Goal: Task Accomplishment & Management: Complete application form

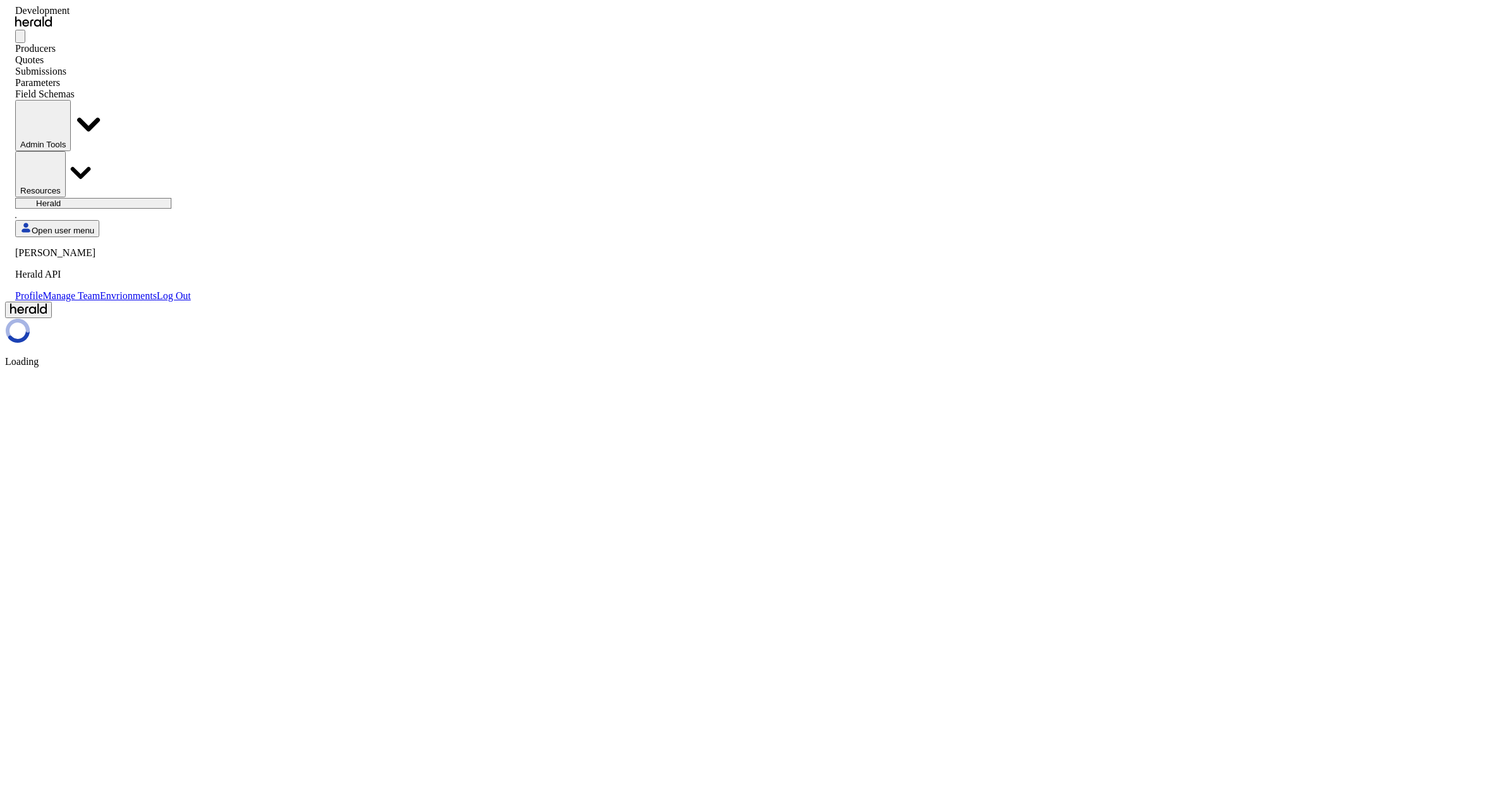
select select "pfm_2v8p_herald_api"
select select "**********"
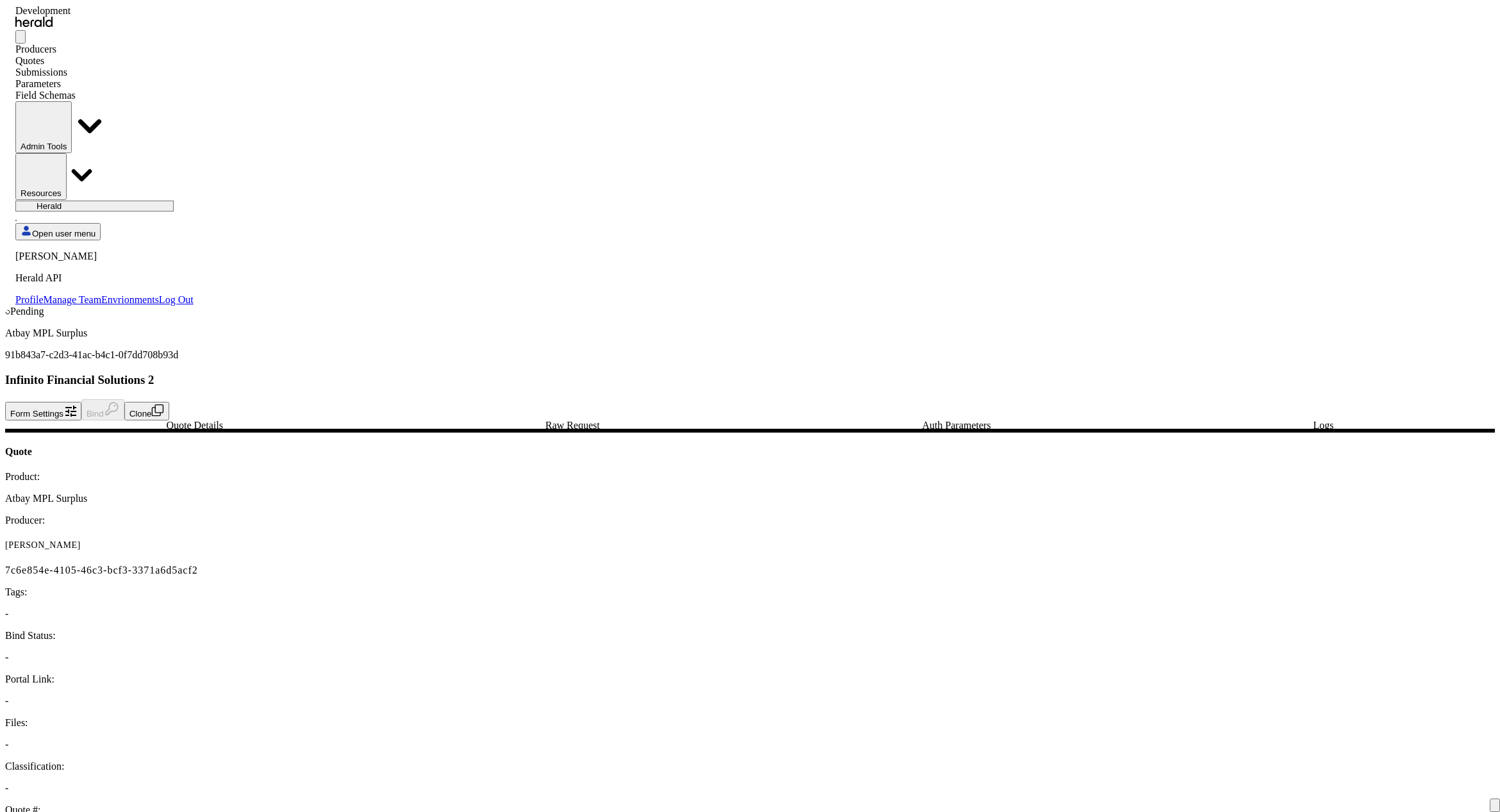
click at [152, 55] on div "Quotes" at bounding box center [104, 61] width 178 height 12
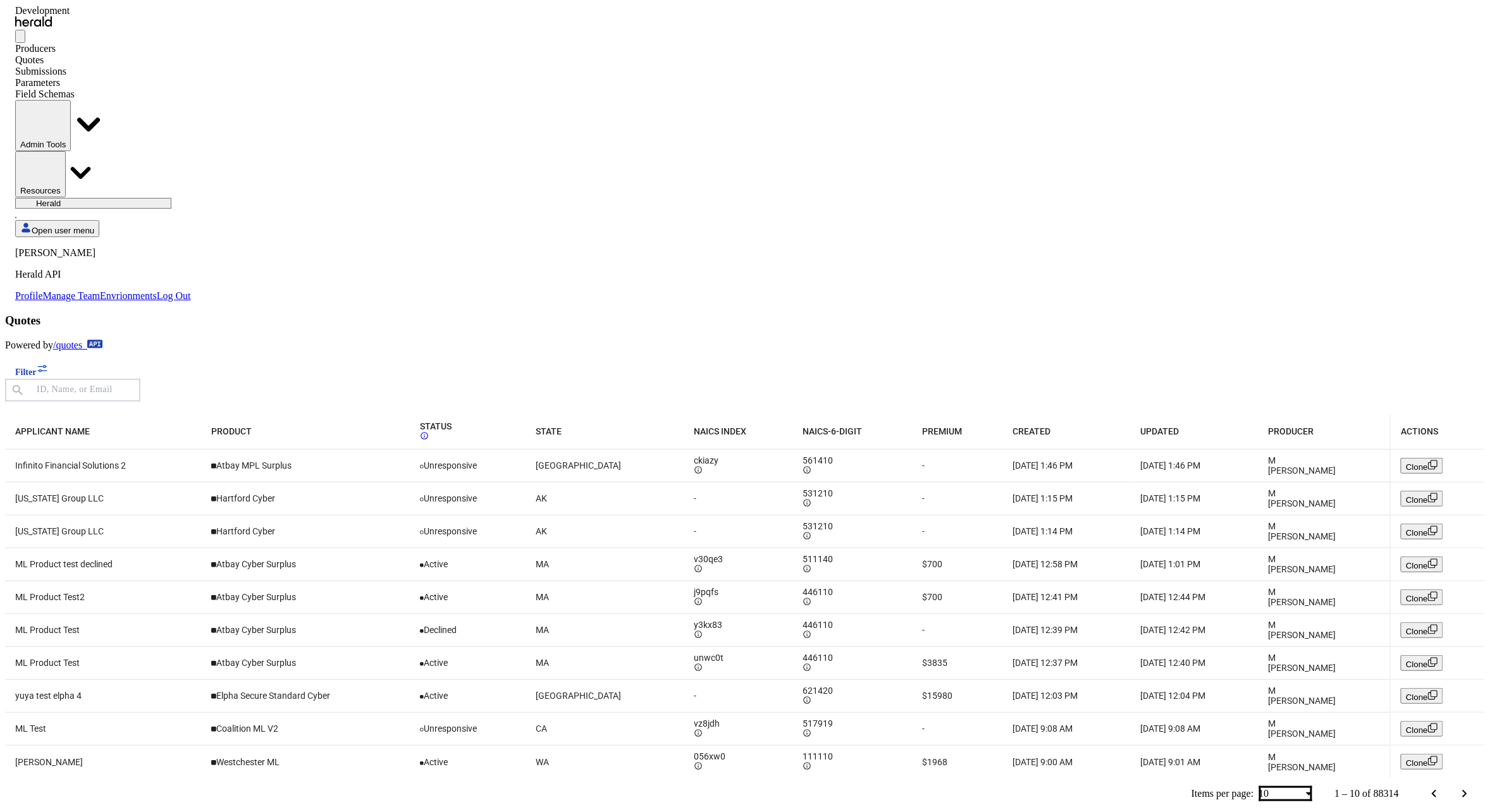
click at [1428, 462] on svg-icon "Table view of all quotes submitted by your platform" at bounding box center [1433, 467] width 10 height 10
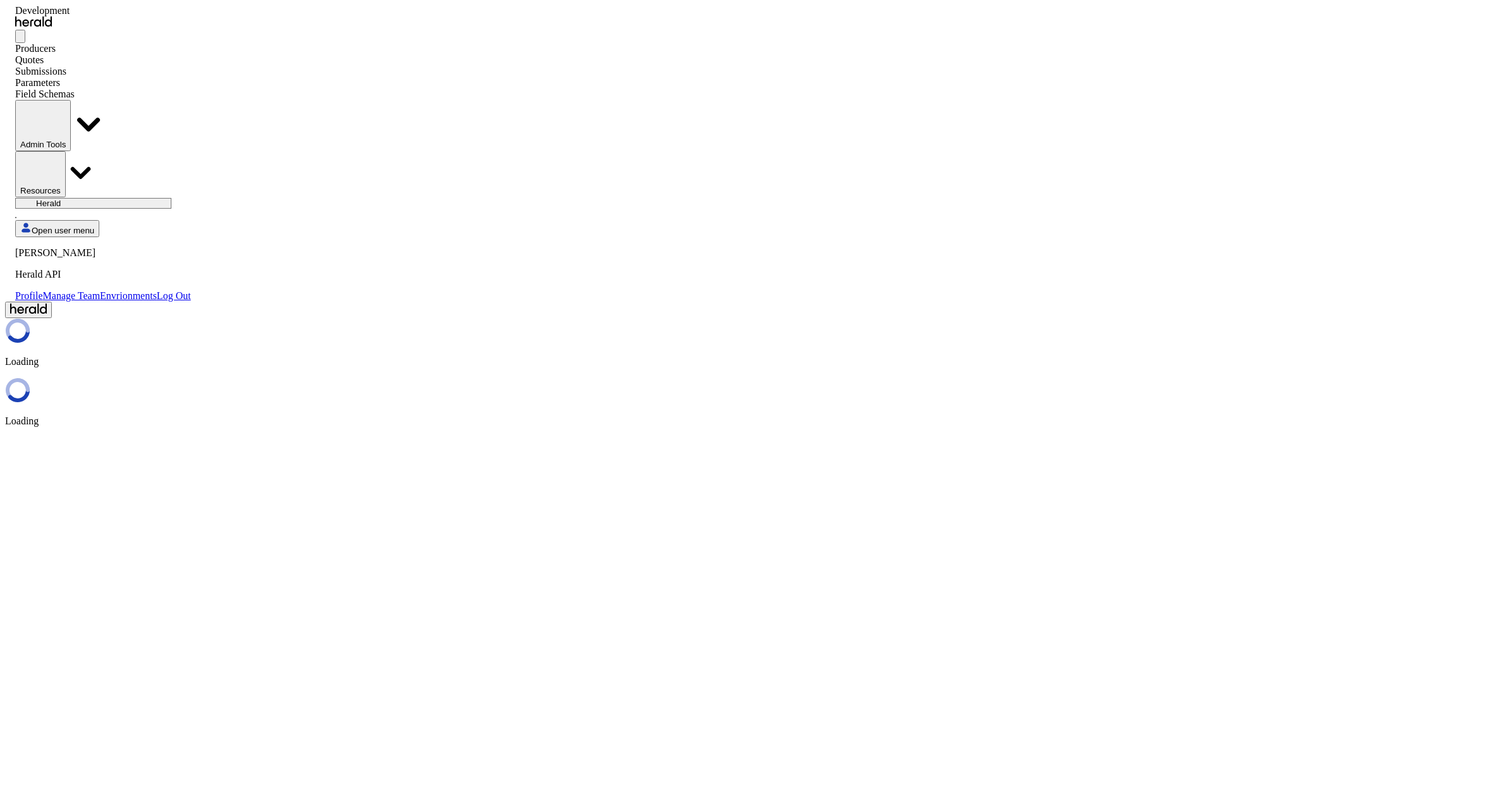
select select "pfm_2v8p_herald_api"
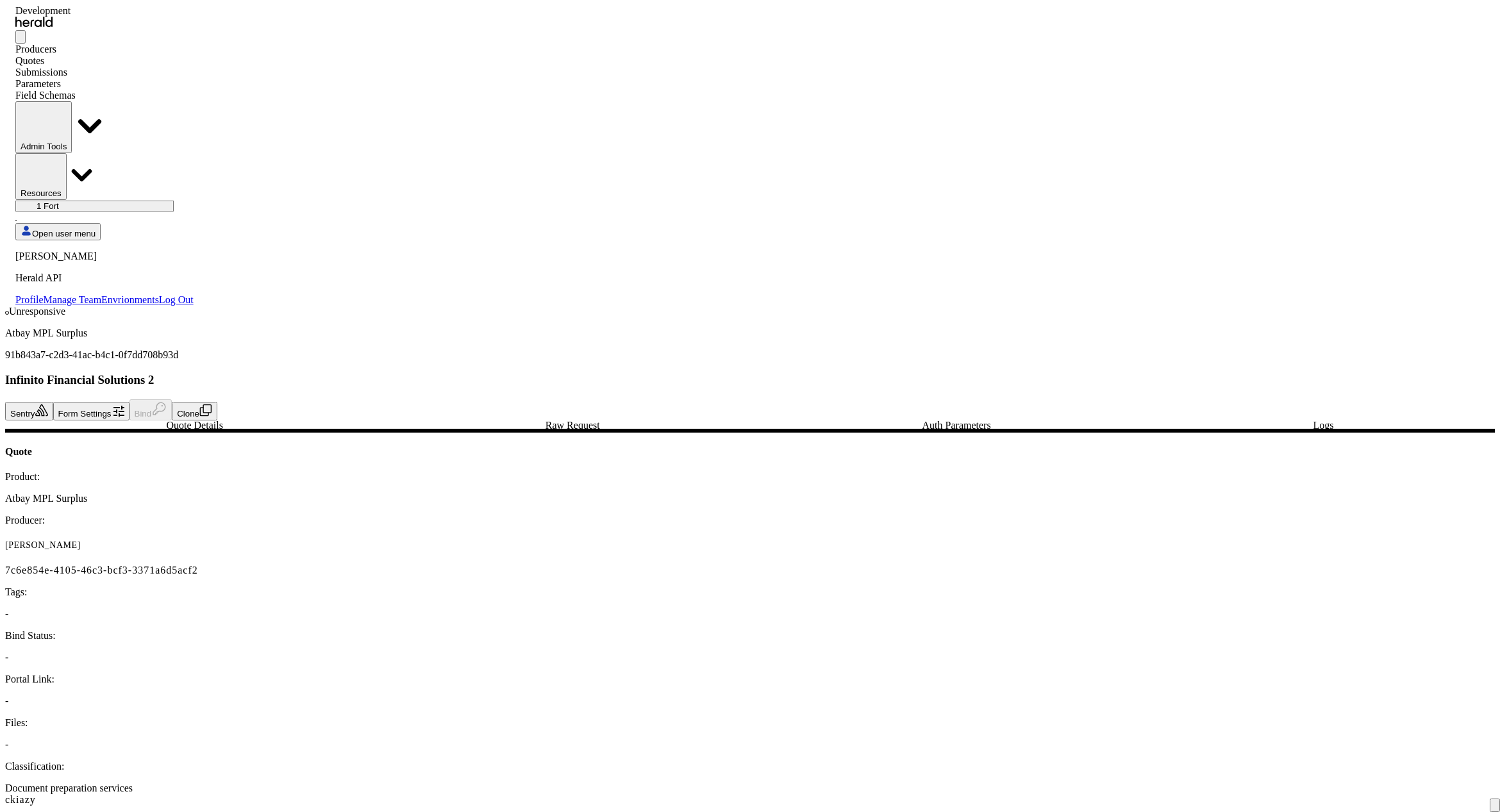
click at [546, 420] on span "Raw Request" at bounding box center [573, 425] width 54 height 11
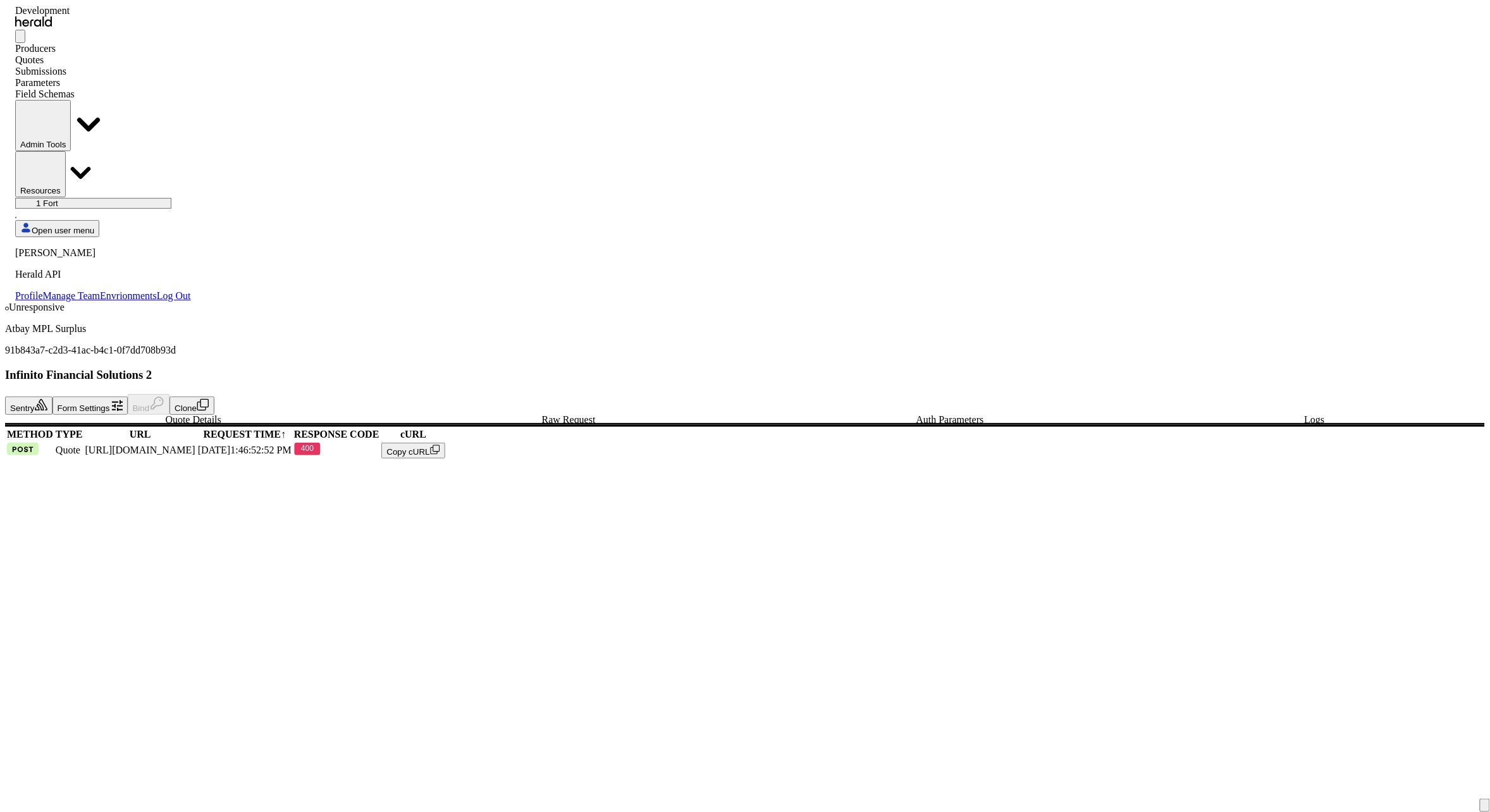
click at [214, 396] on button "Clone" at bounding box center [192, 405] width 45 height 18
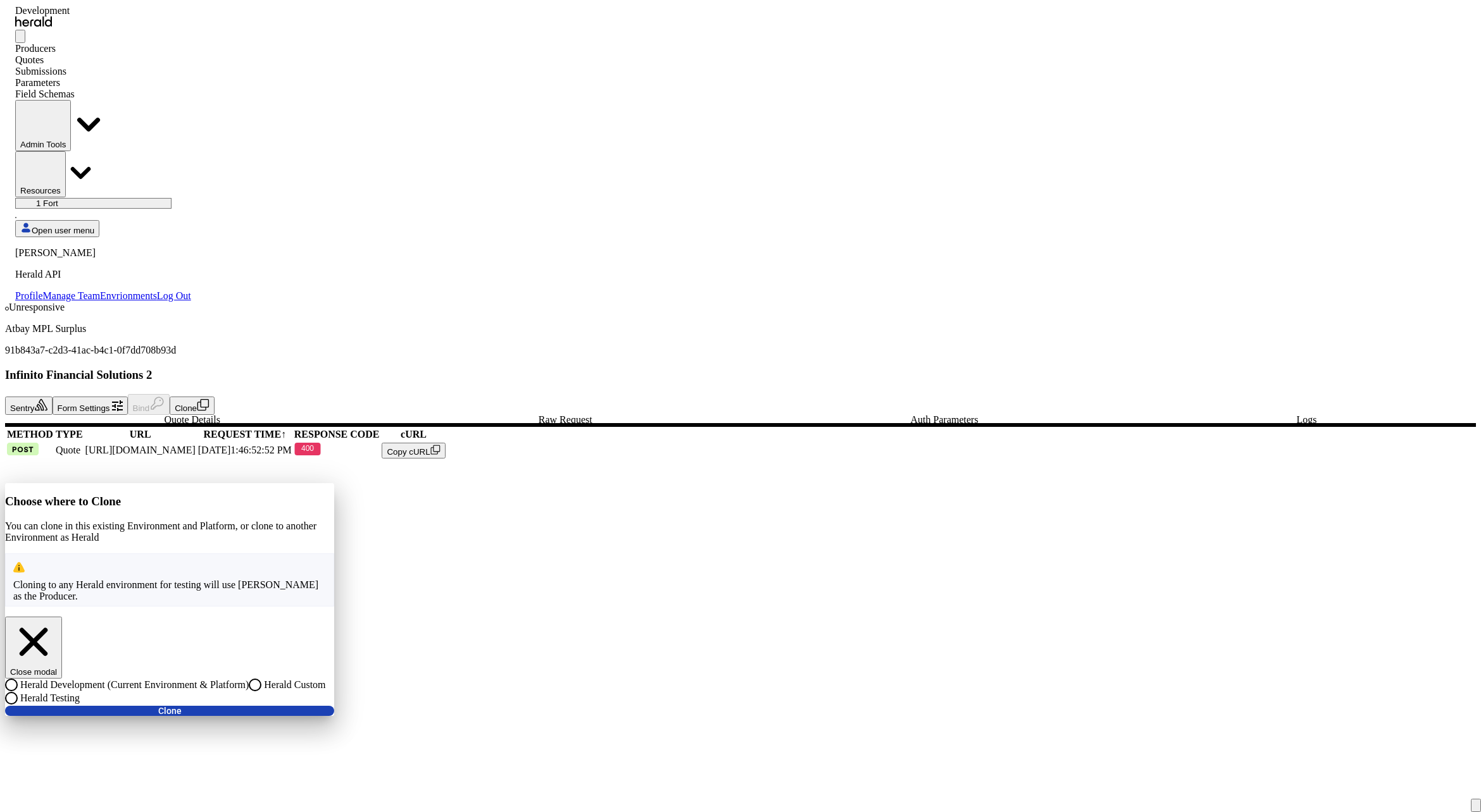
click at [325, 679] on div "Herald Custom" at bounding box center [287, 684] width 76 height 12
click at [325, 680] on label "Herald Custom" at bounding box center [293, 685] width 64 height 11
click at [334, 696] on span at bounding box center [169, 711] width 329 height 30
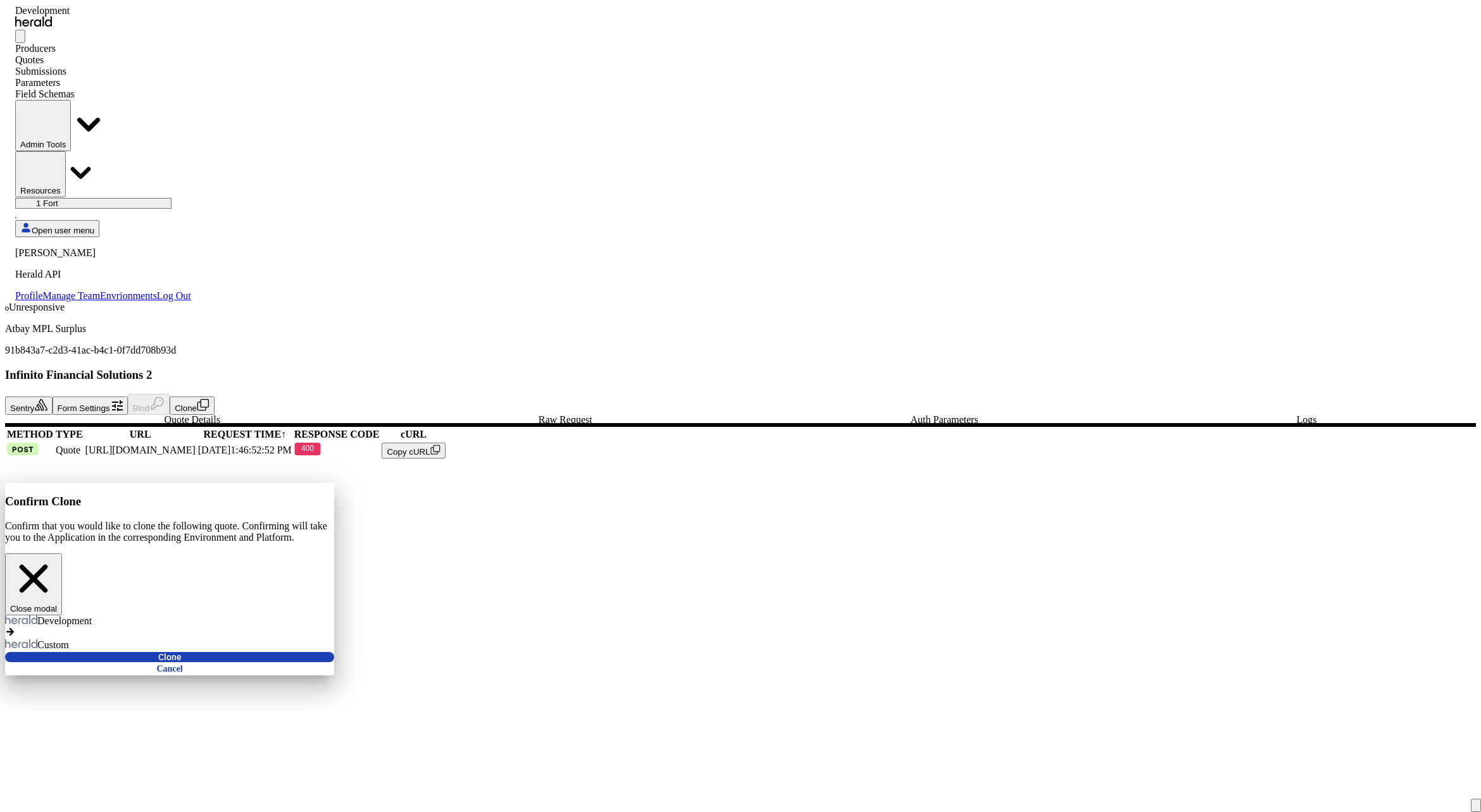
click at [334, 642] on span at bounding box center [169, 658] width 329 height 30
select select "******"
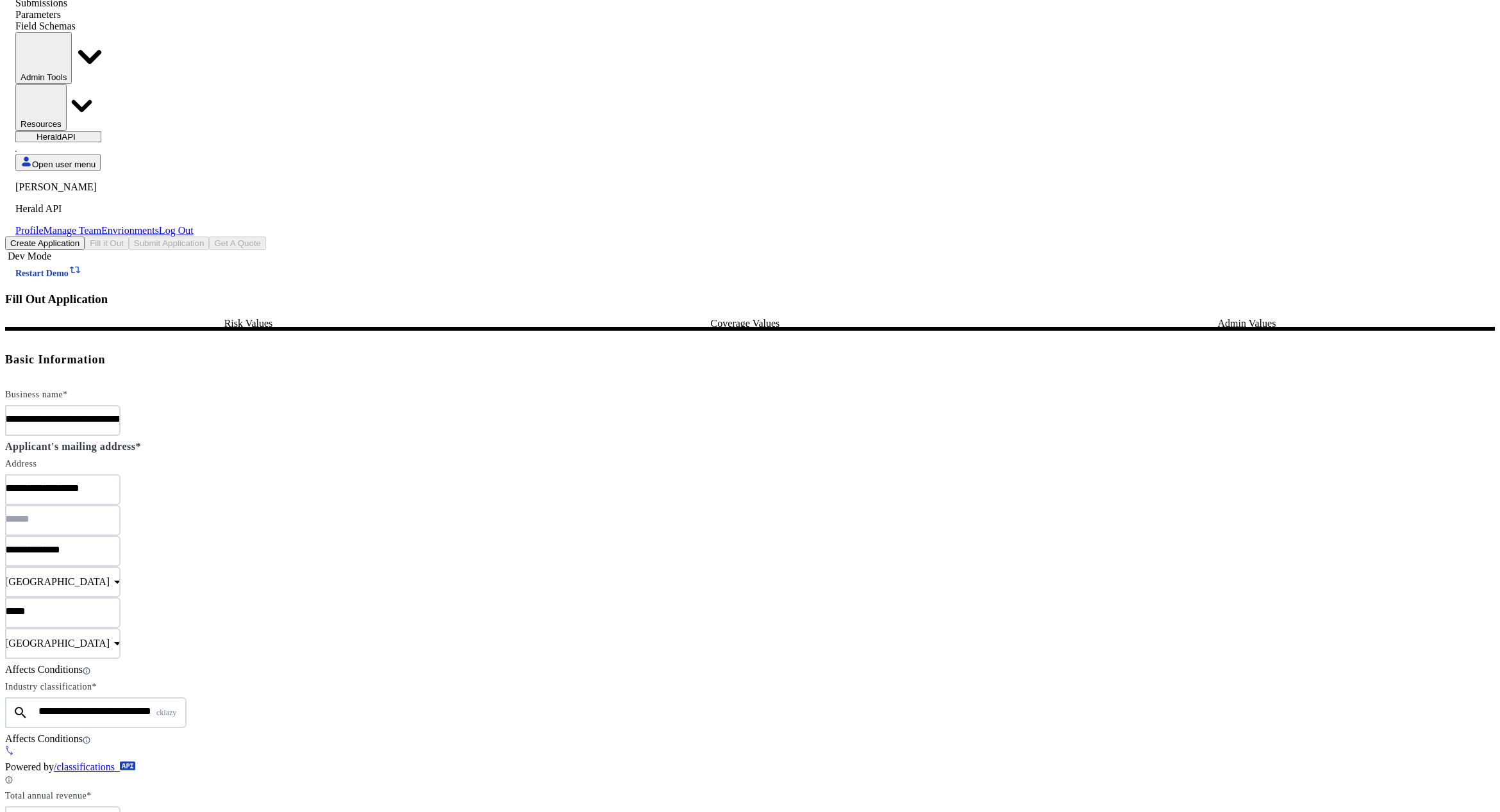
scroll to position [97, 0]
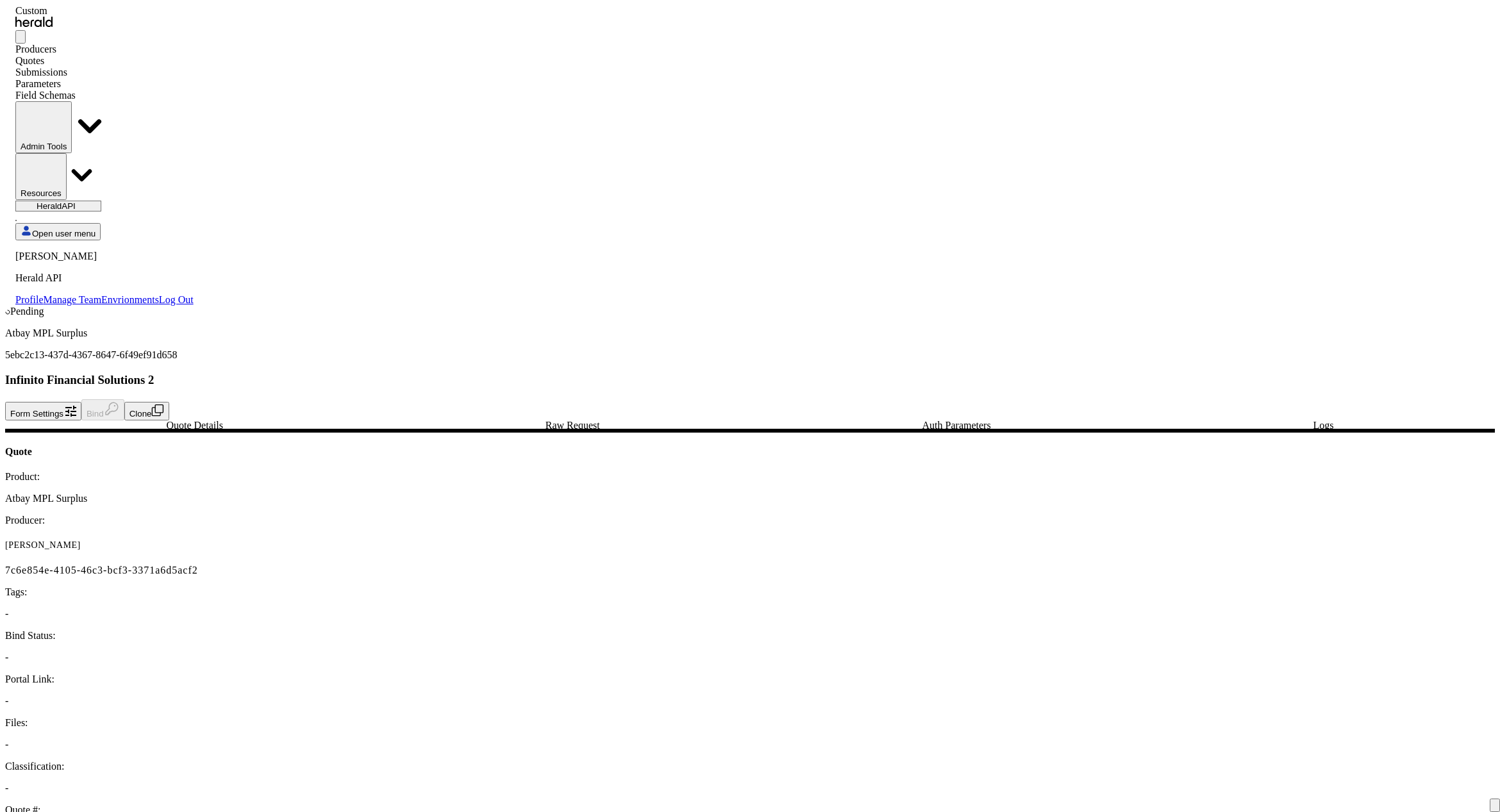
click at [167, 43] on div "Producers Quotes Submissions Parameters Field Schemas Admin Tools Resources" at bounding box center [104, 122] width 178 height 156
click at [165, 55] on div "Quotes" at bounding box center [104, 61] width 178 height 12
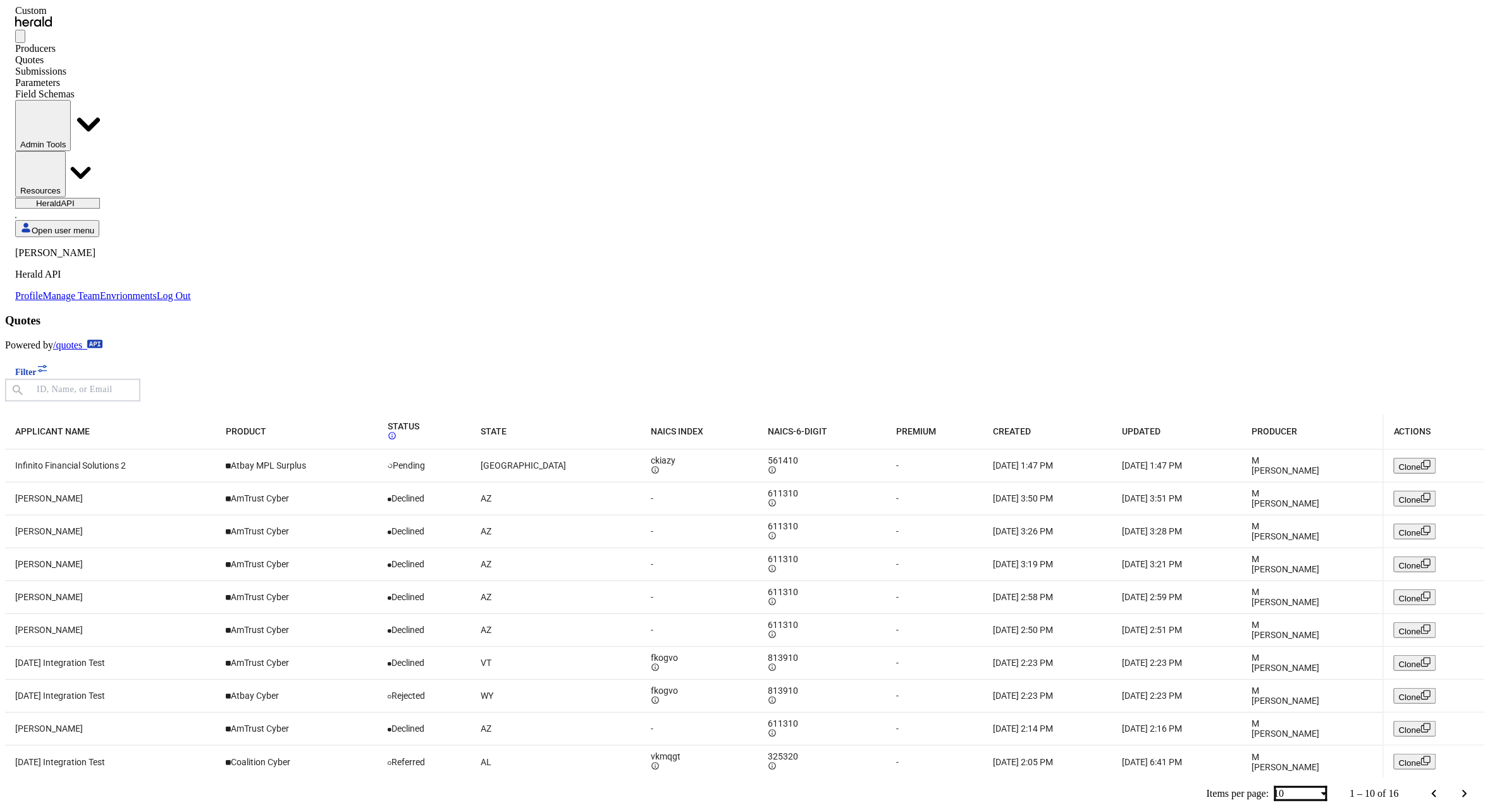
click at [126, 460] on span "Infinito Financial Solutions 2" at bounding box center [71, 465] width 111 height 10
